Goal: Transaction & Acquisition: Purchase product/service

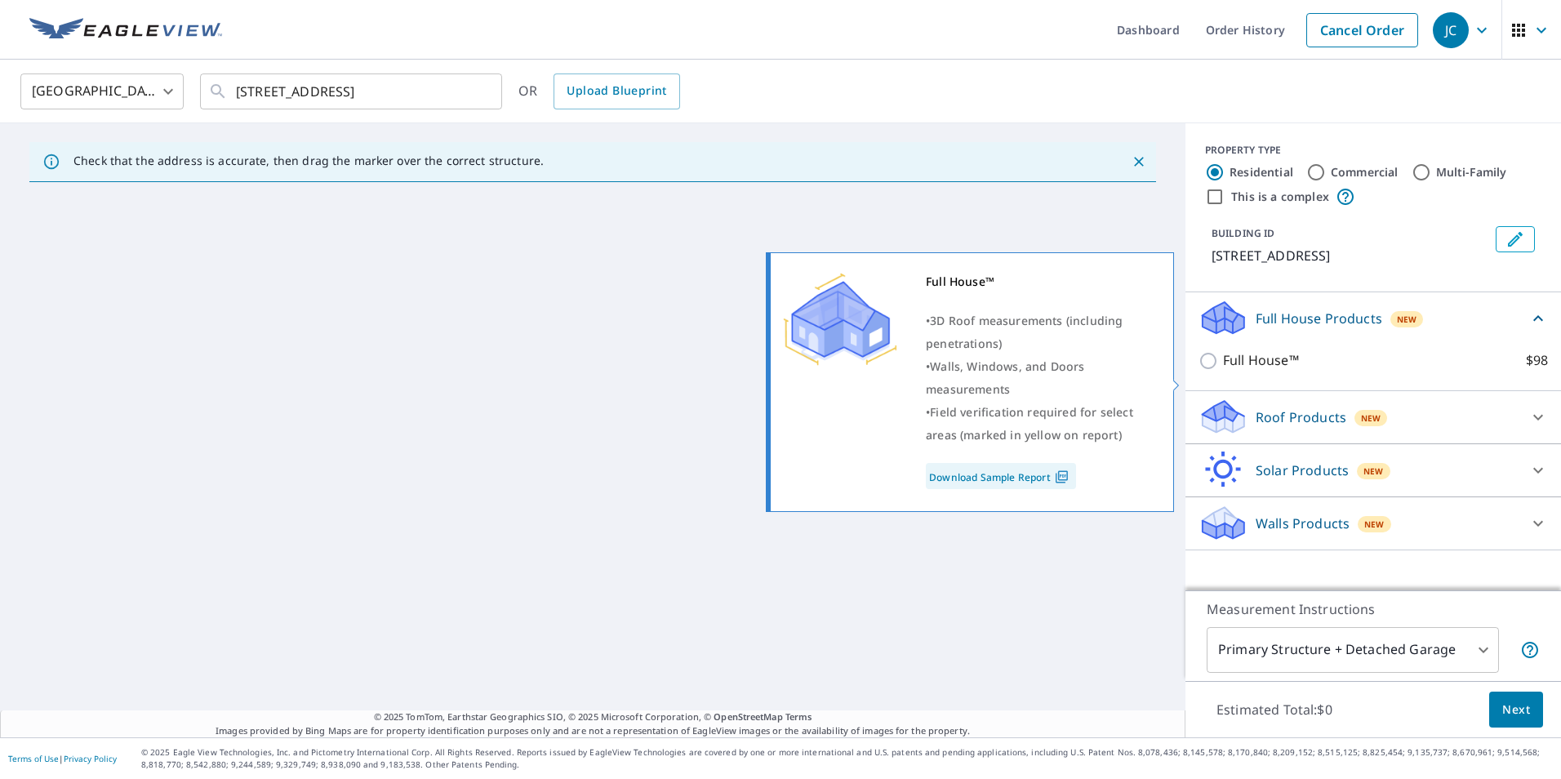
click at [1231, 371] on p "Full House™" at bounding box center [1261, 360] width 76 height 20
click at [1223, 371] on input "Full House™ $98" at bounding box center [1210, 361] width 24 height 20
checkbox input "true"
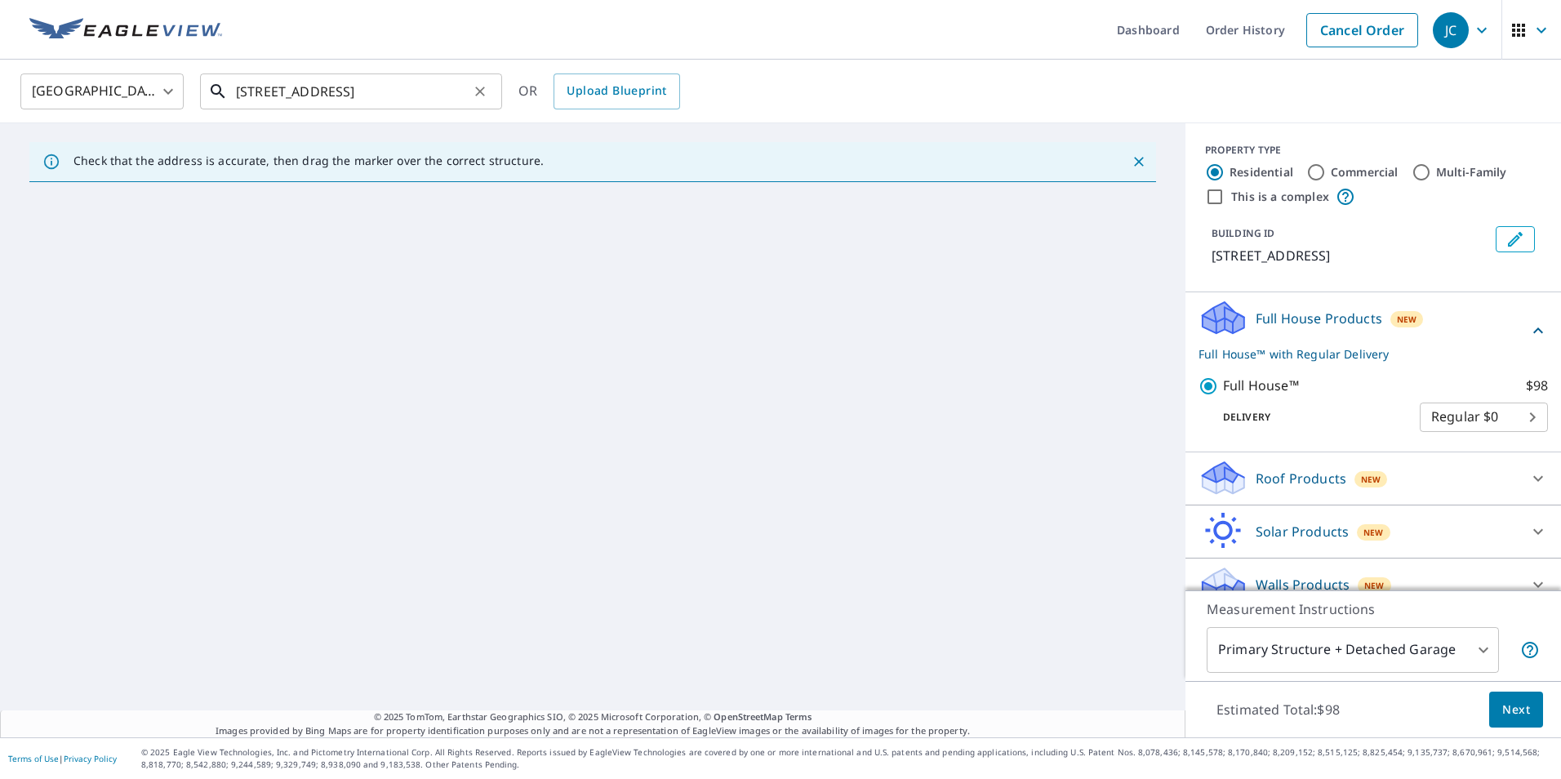
click at [281, 94] on input "[STREET_ADDRESS]" at bounding box center [352, 92] width 233 height 46
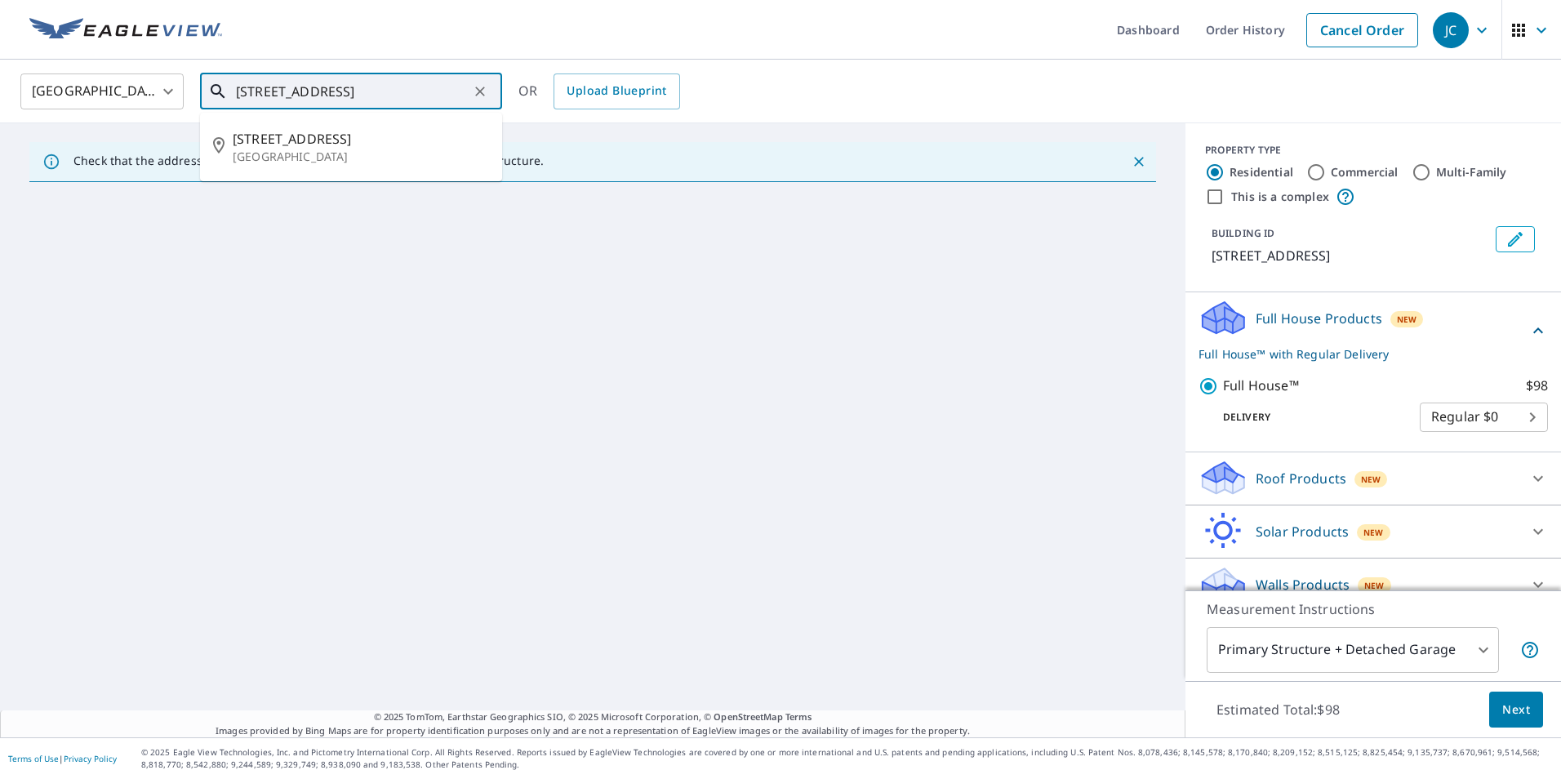
type input "[STREET_ADDRESS]"
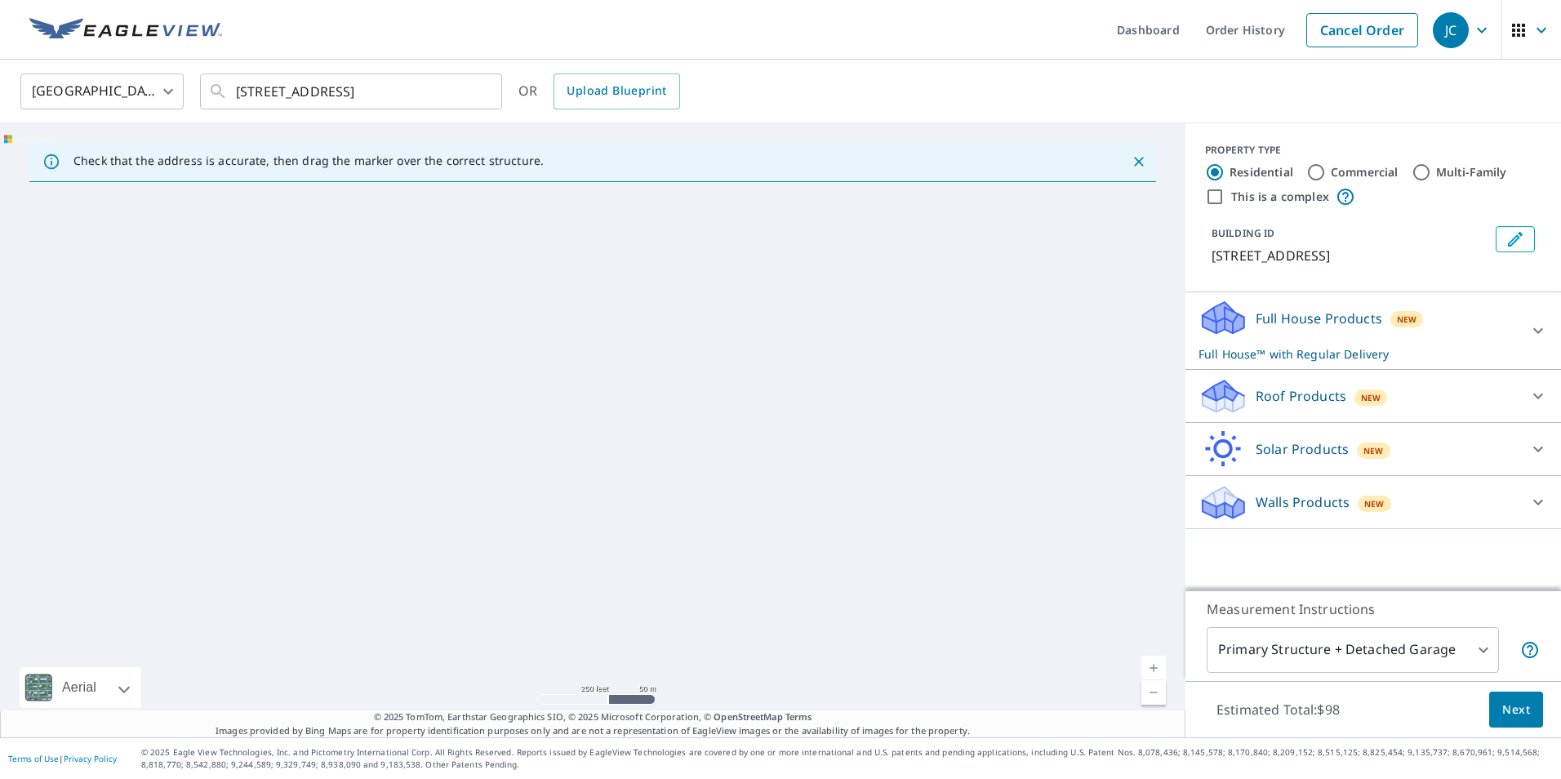
click at [1262, 355] on div "Full House Products New Full House™ with Regular Delivery" at bounding box center [1358, 331] width 320 height 64
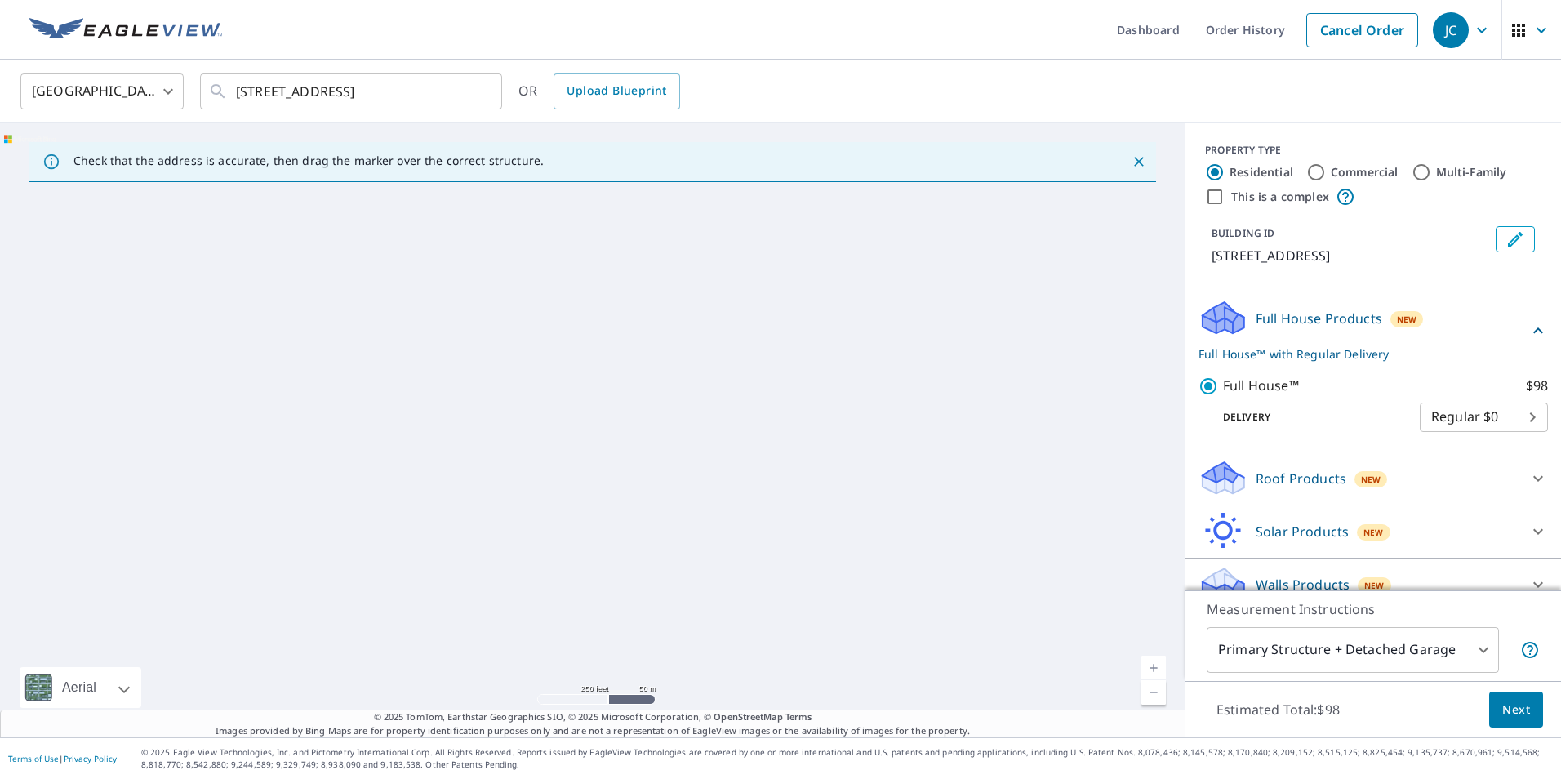
click at [1502, 718] on span "Next" at bounding box center [1516, 709] width 28 height 20
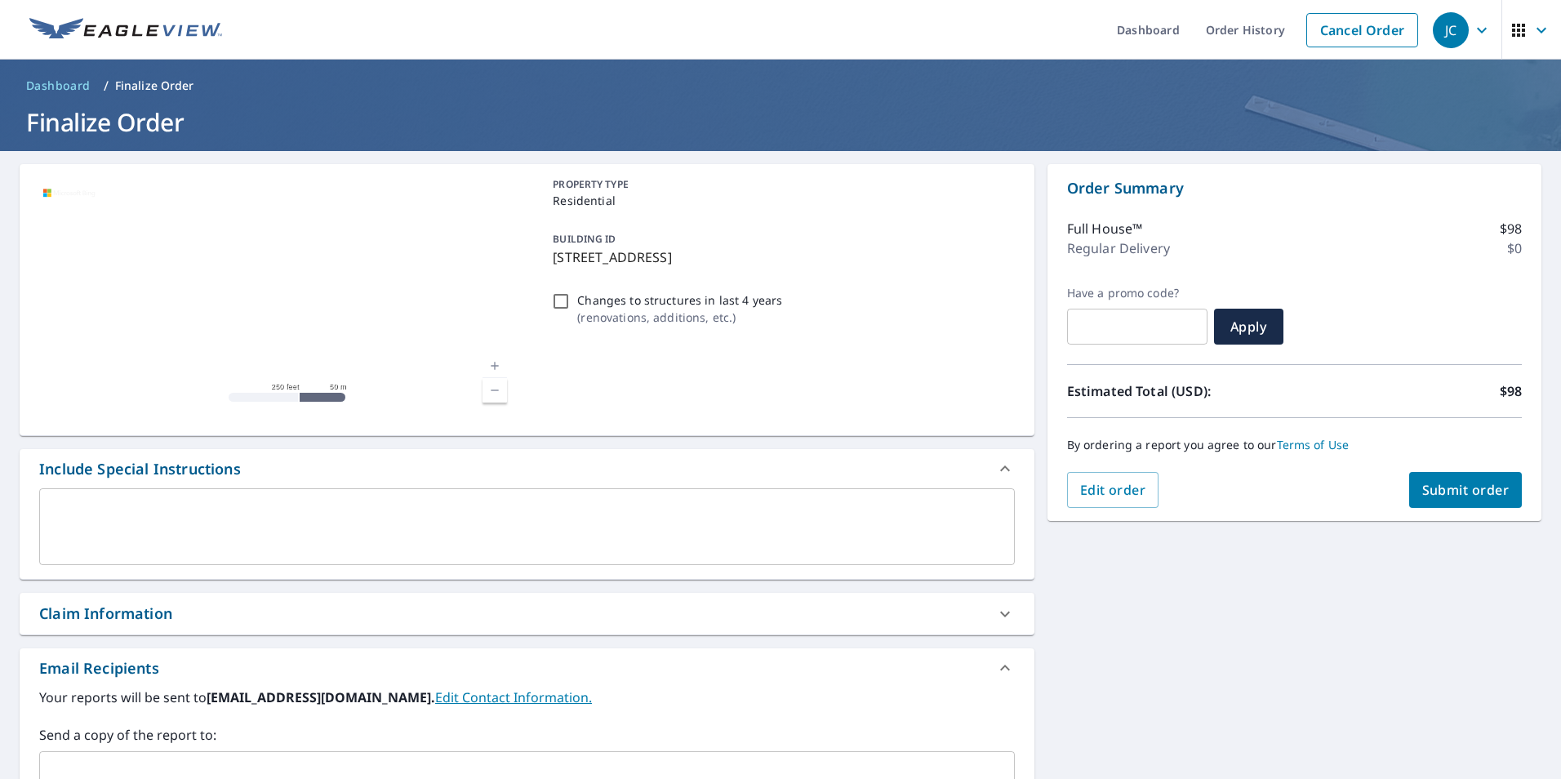
click at [1422, 491] on span "Submit order" at bounding box center [1465, 490] width 87 height 18
